Goal: Check status

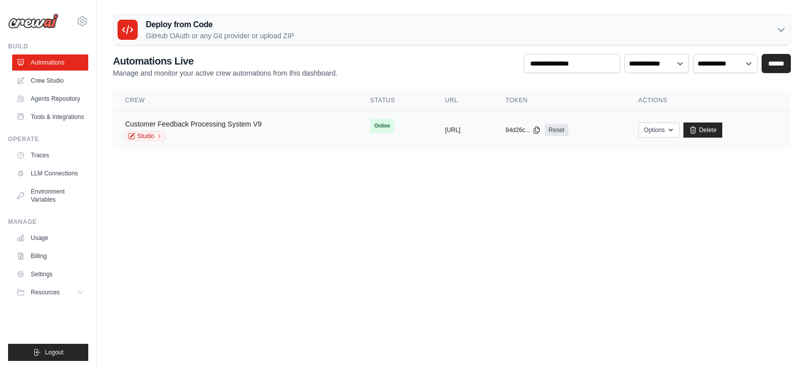
click at [192, 121] on link "Customer Feedback Processing System V9" at bounding box center [193, 124] width 137 height 8
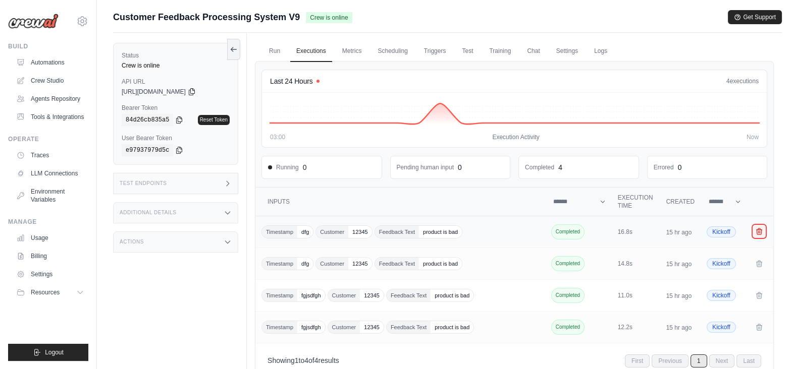
click at [753, 228] on button "Crew executions table" at bounding box center [759, 231] width 12 height 12
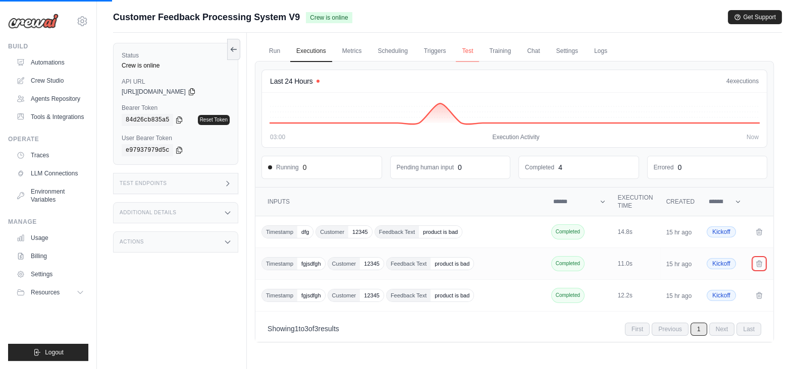
drag, startPoint x: 754, startPoint y: 264, endPoint x: 460, endPoint y: 61, distance: 357.5
click at [755, 265] on icon "Crew executions table" at bounding box center [759, 264] width 8 height 8
click at [764, 295] on button "Crew executions table" at bounding box center [759, 295] width 12 height 12
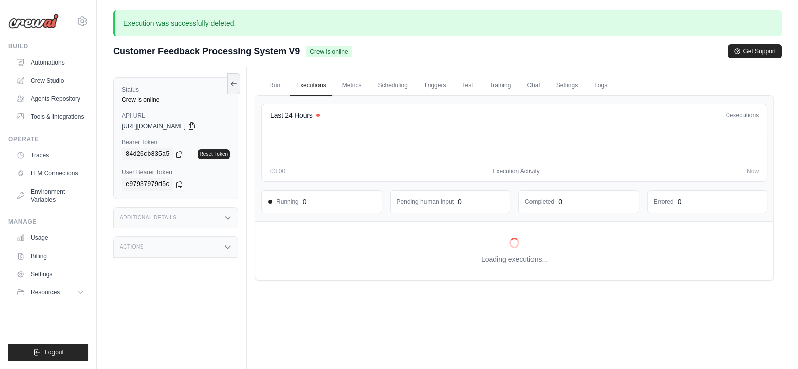
click at [757, 229] on div "Loading executions..." at bounding box center [514, 251] width 518 height 59
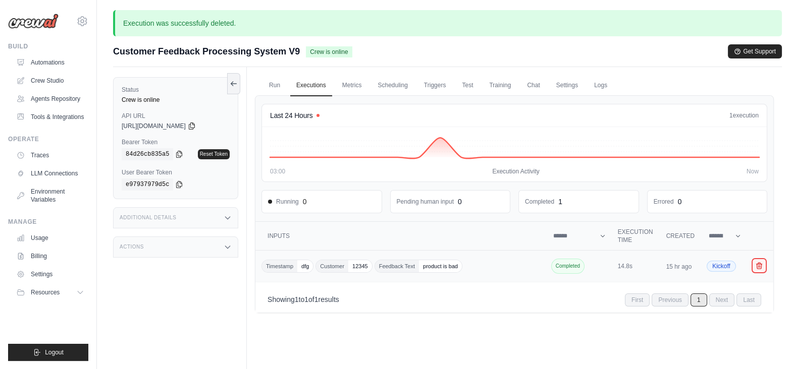
click at [757, 268] on icon "Crew executions table" at bounding box center [759, 266] width 8 height 8
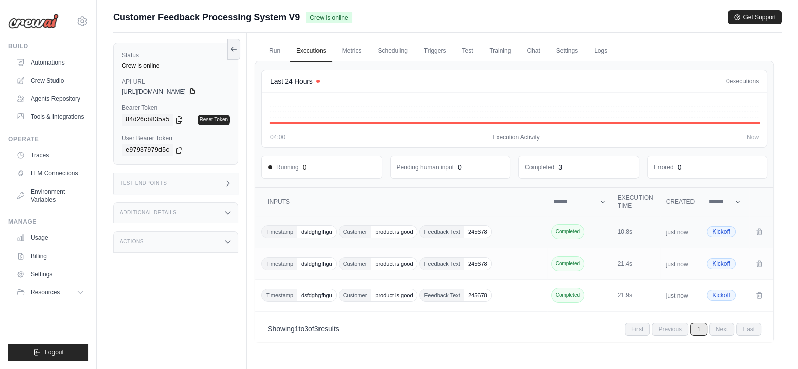
click at [751, 230] on td "Crew executions table" at bounding box center [761, 232] width 24 height 32
click at [757, 229] on icon "Crew executions table" at bounding box center [759, 232] width 8 height 8
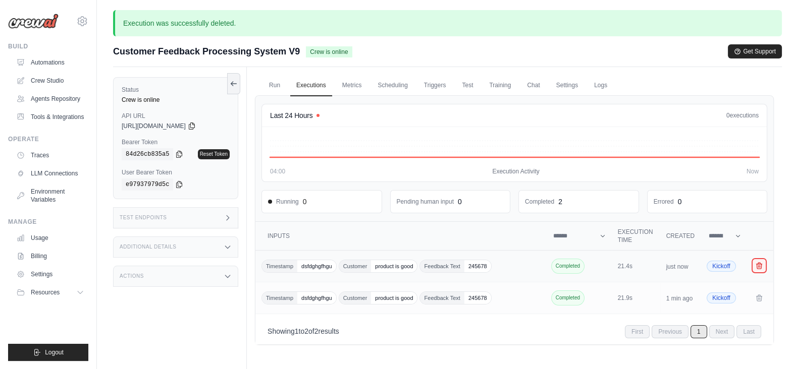
click at [757, 263] on icon "Crew executions table" at bounding box center [759, 266] width 8 height 8
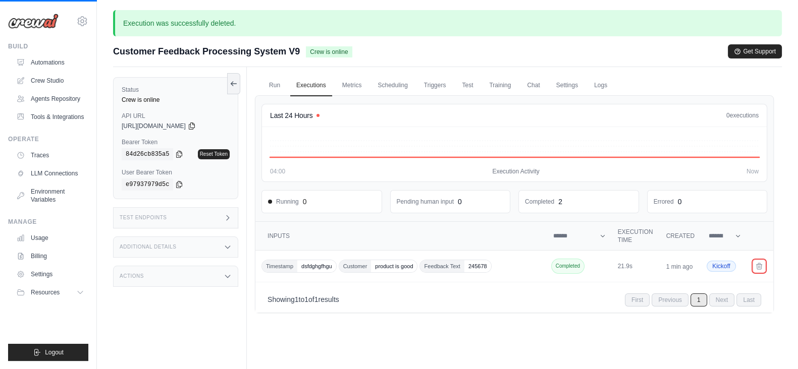
drag, startPoint x: 761, startPoint y: 268, endPoint x: 445, endPoint y: 61, distance: 378.2
click at [761, 268] on button "Crew executions table" at bounding box center [759, 266] width 12 height 12
click at [763, 267] on button "Crew executions table" at bounding box center [759, 266] width 12 height 12
